Goal: Subscribe to service/newsletter

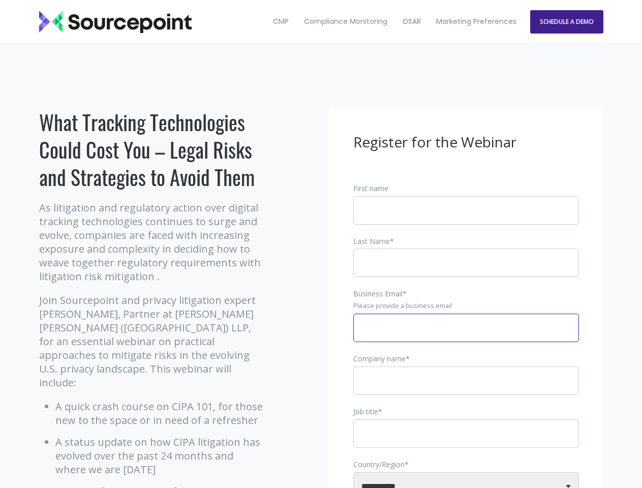
click at [466, 336] on input "Business Email *" at bounding box center [466, 328] width 226 height 28
